Goal: Navigation & Orientation: Find specific page/section

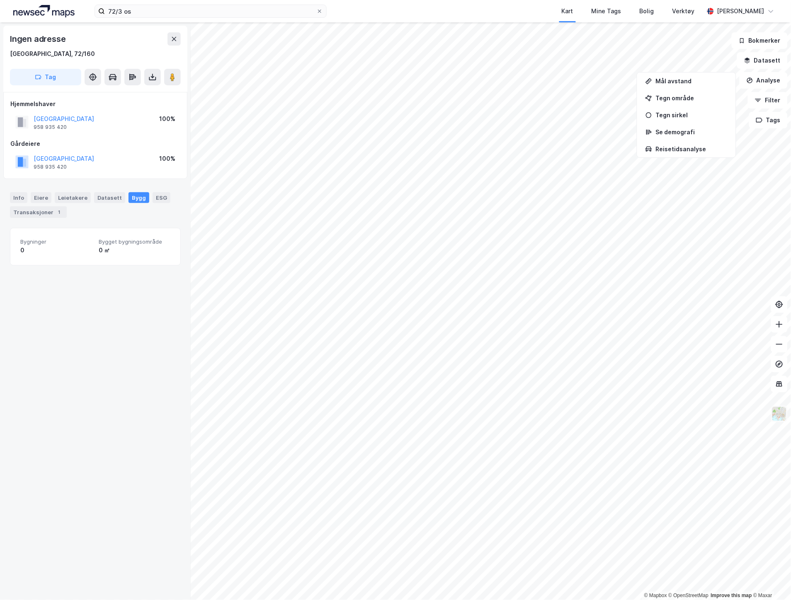
click at [782, 420] on img at bounding box center [780, 414] width 16 height 16
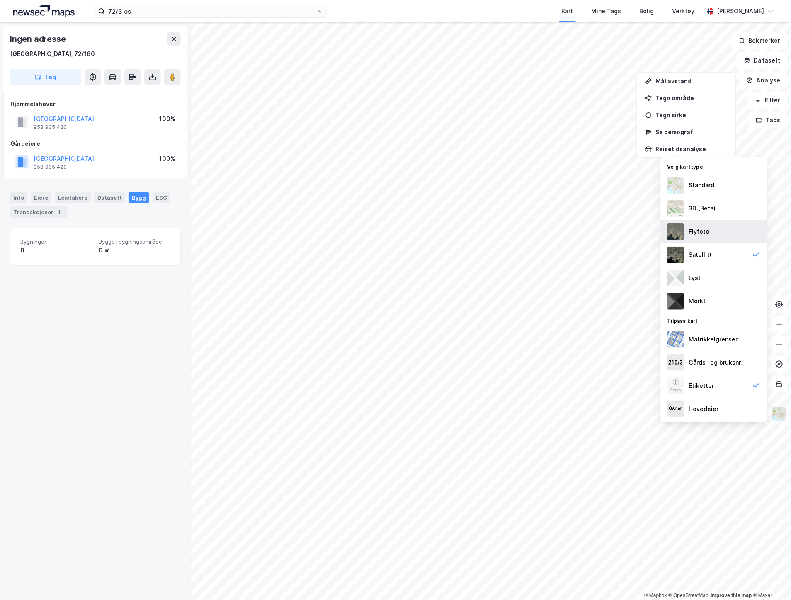
click at [674, 235] on img at bounding box center [676, 231] width 17 height 17
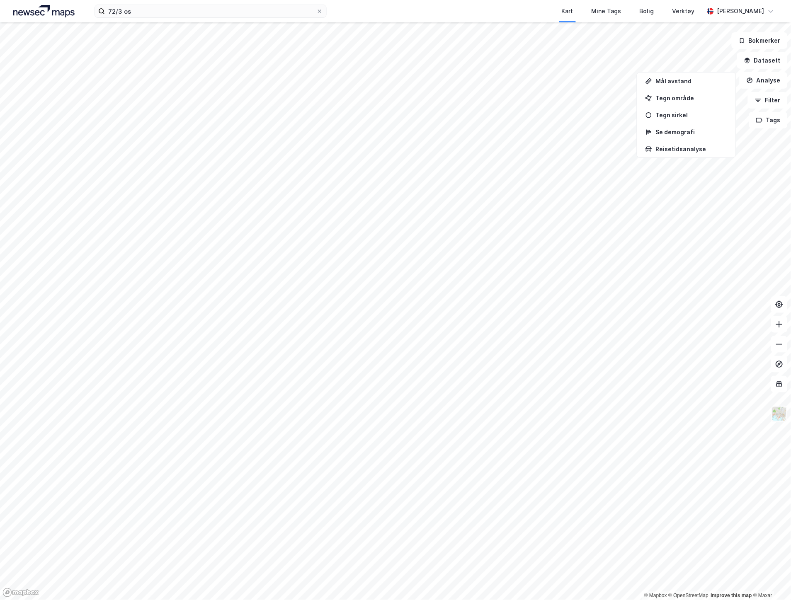
click at [780, 416] on img at bounding box center [780, 414] width 16 height 16
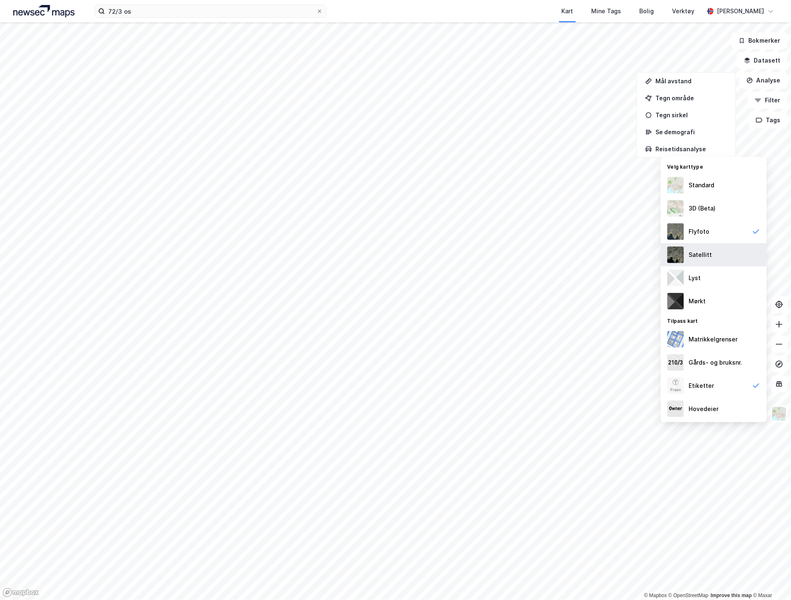
click at [694, 246] on div "Satellitt" at bounding box center [714, 254] width 106 height 23
